Goal: Information Seeking & Learning: Learn about a topic

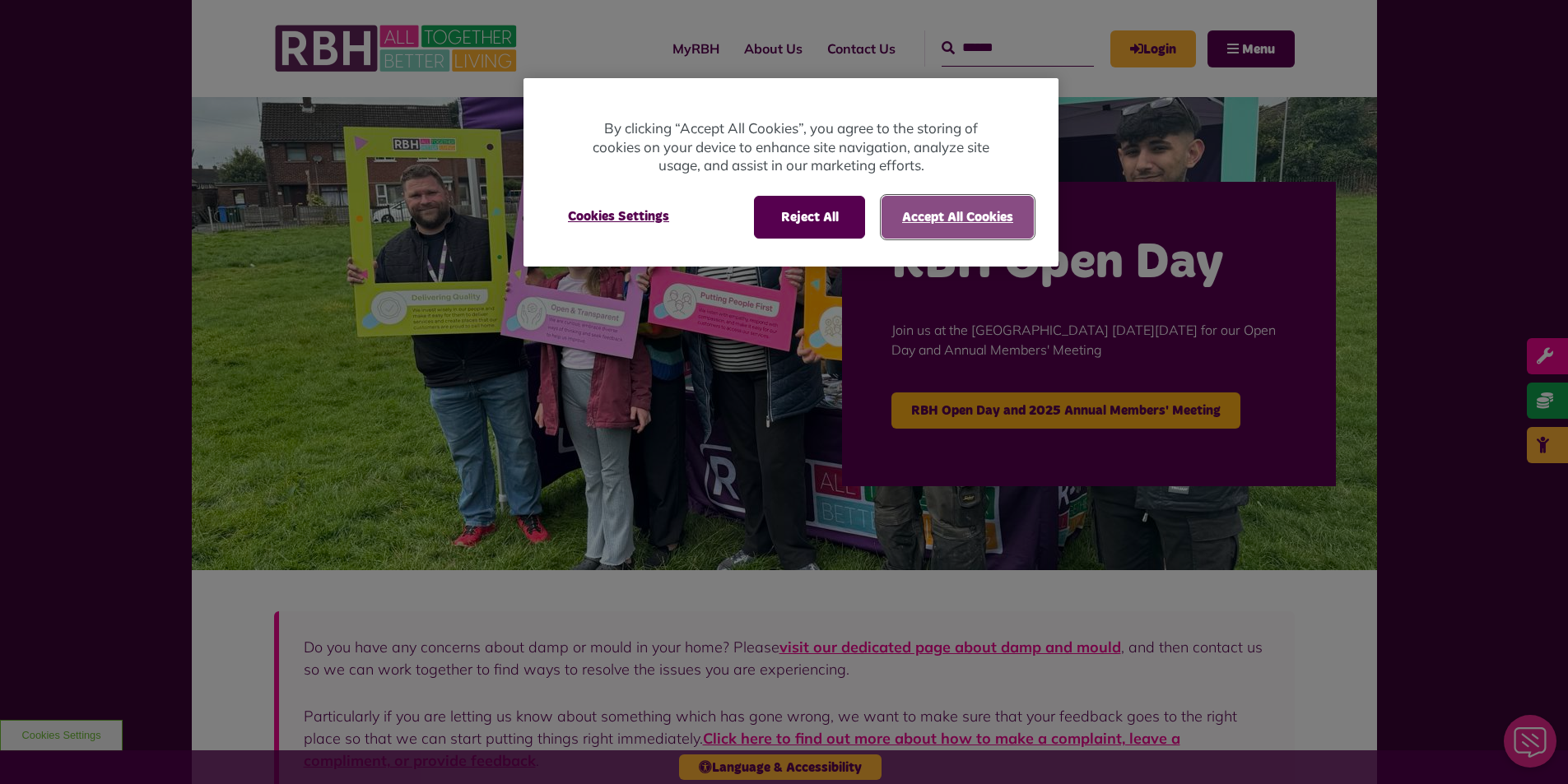
click at [907, 211] on button "Accept All Cookies" at bounding box center [958, 217] width 152 height 43
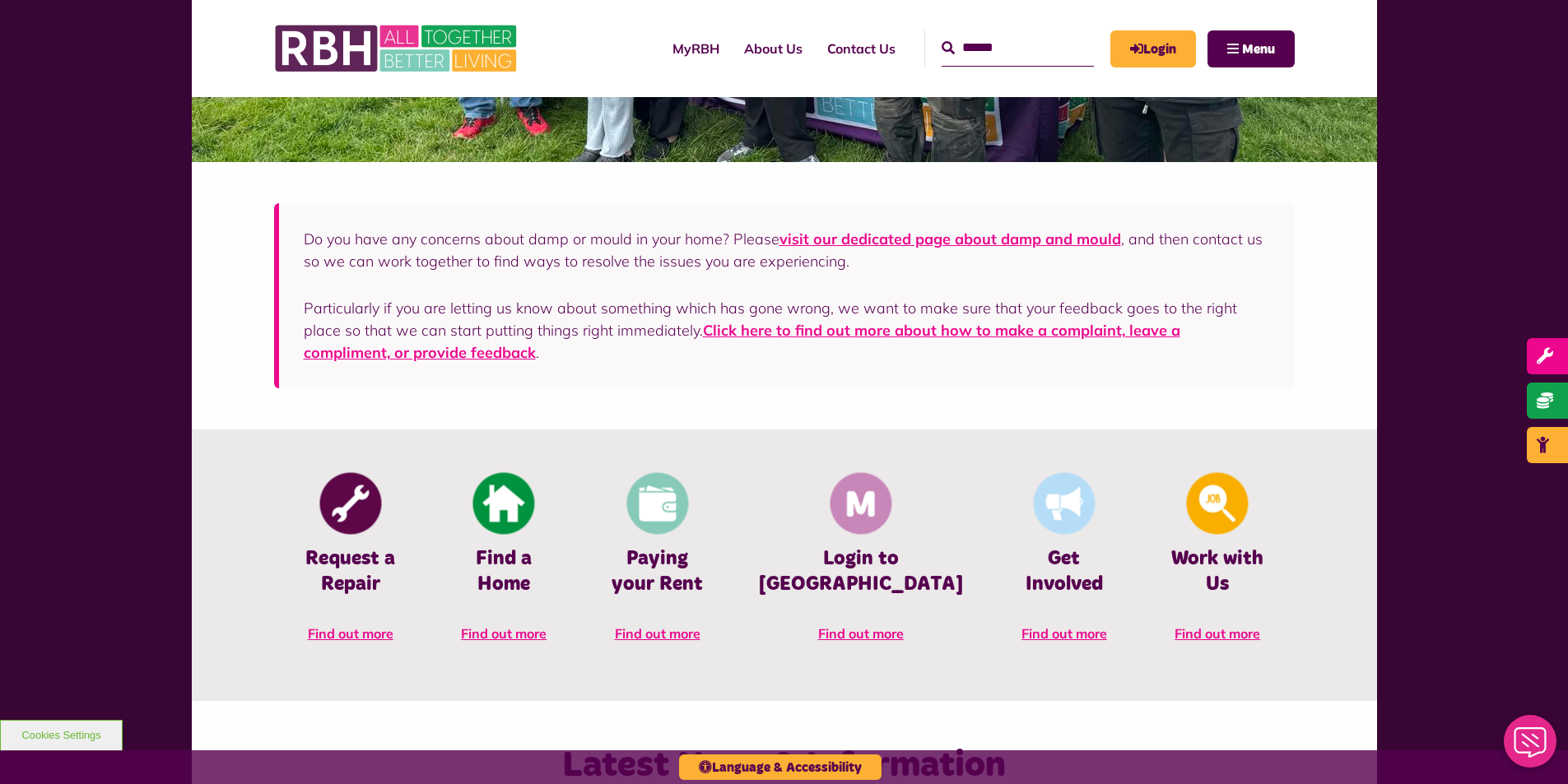
scroll to position [411, 0]
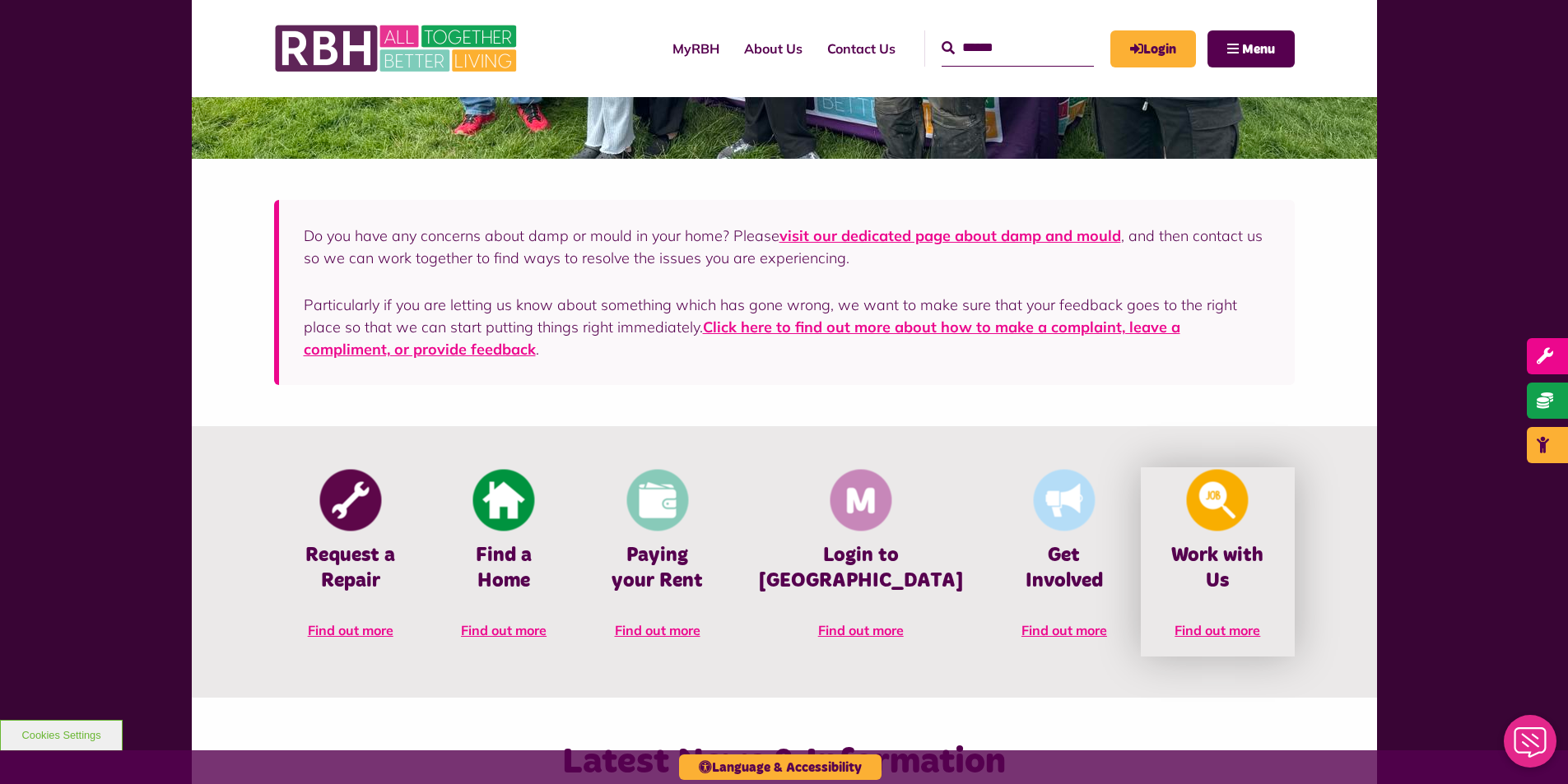
click at [1222, 622] on span "Find out more" at bounding box center [1217, 630] width 86 height 16
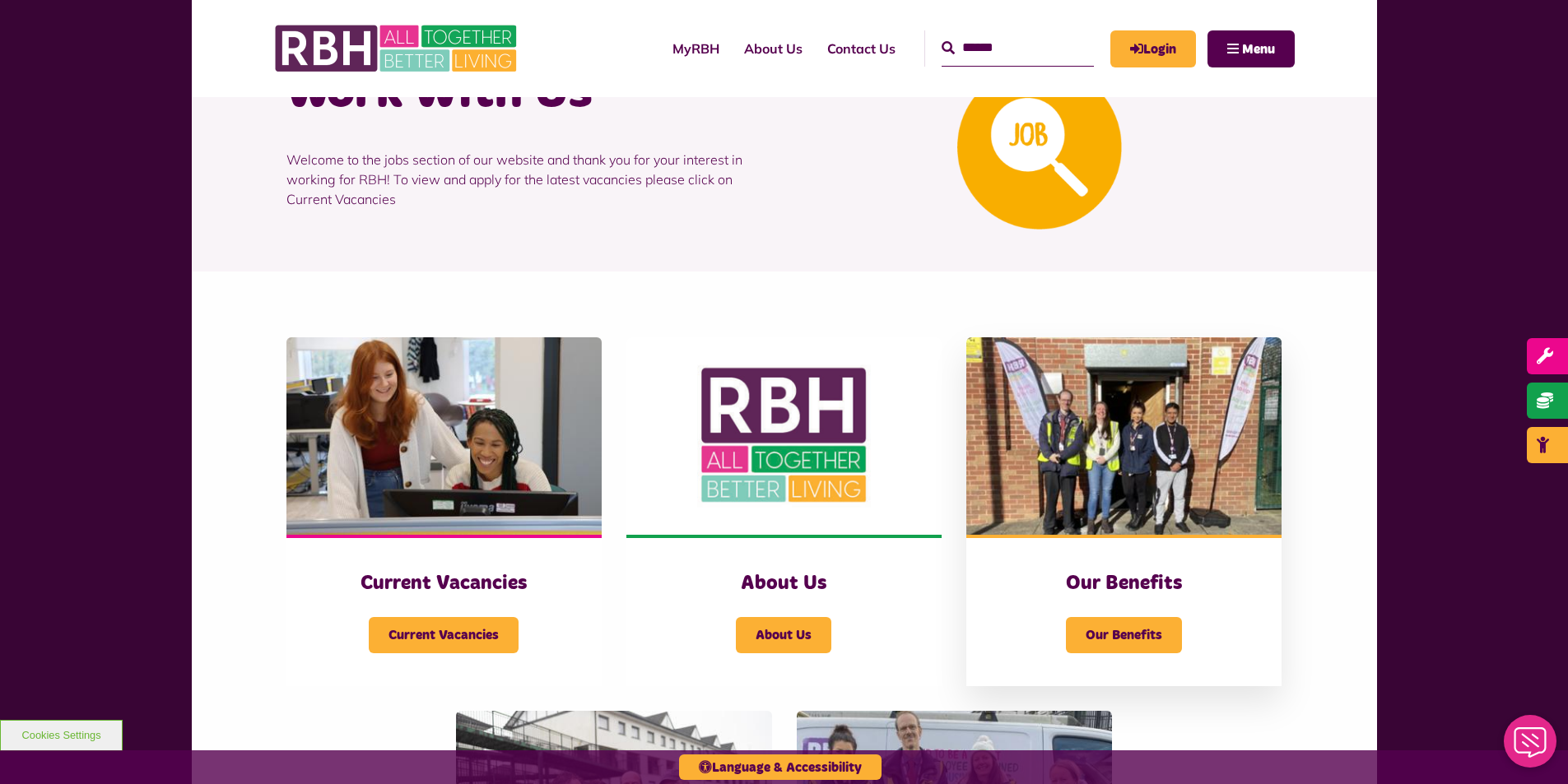
scroll to position [247, 0]
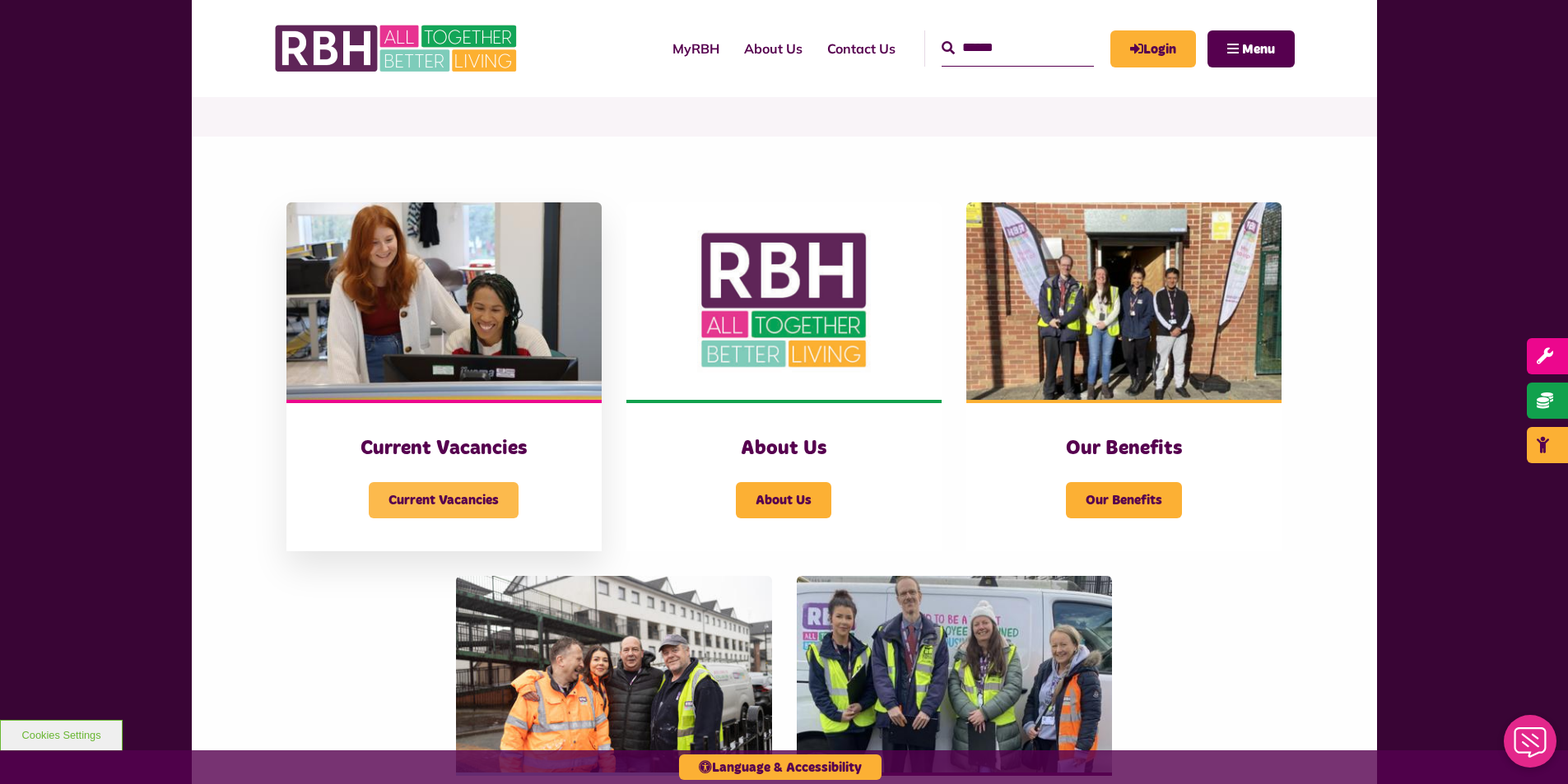
click at [479, 492] on span "Current Vacancies" at bounding box center [443, 500] width 150 height 36
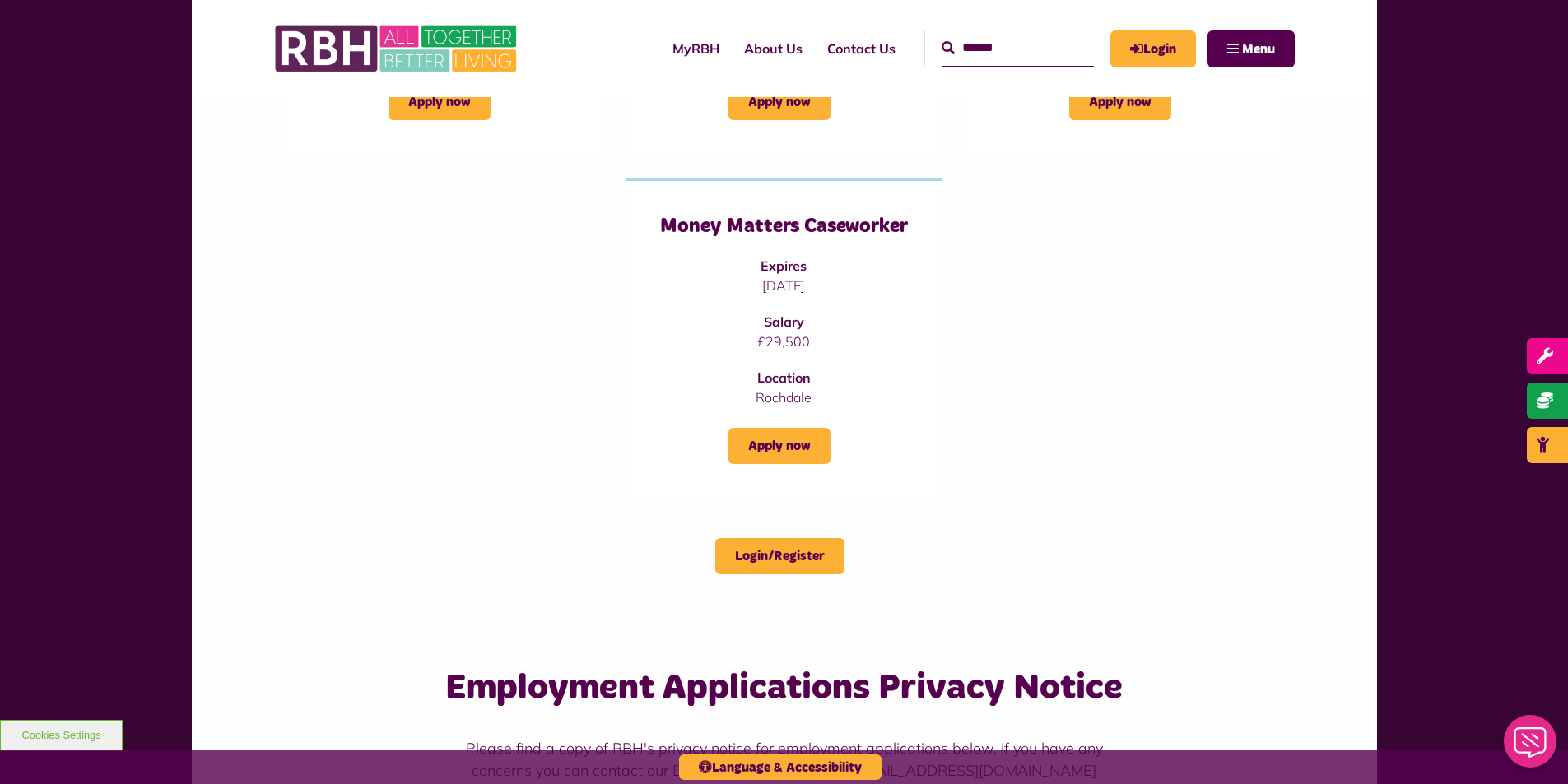
scroll to position [576, 0]
